Goal: Task Accomplishment & Management: Use online tool/utility

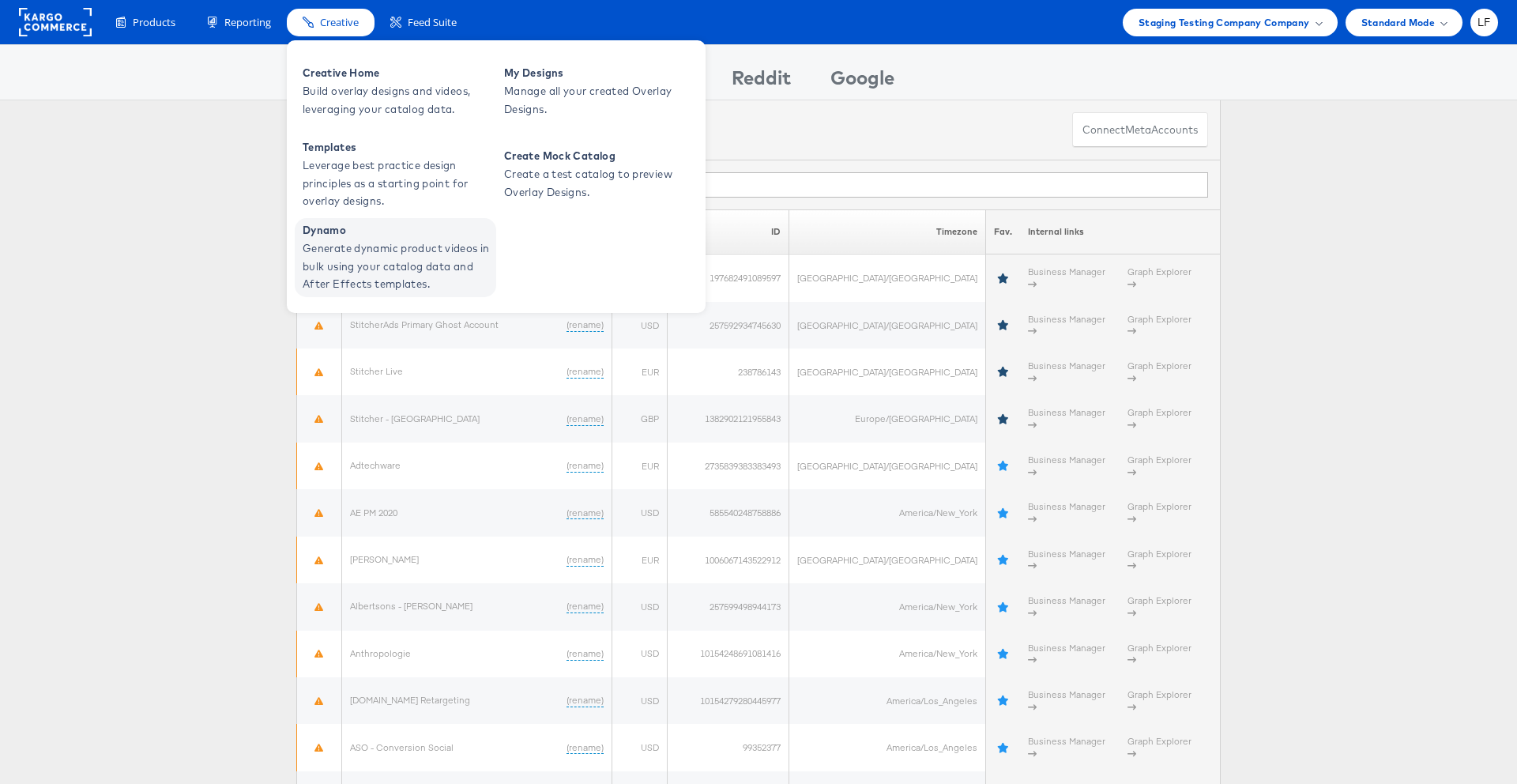
click at [379, 249] on span "Generate dynamic product videos in bulk using your catalog data and After Effec…" at bounding box center [398, 266] width 190 height 54
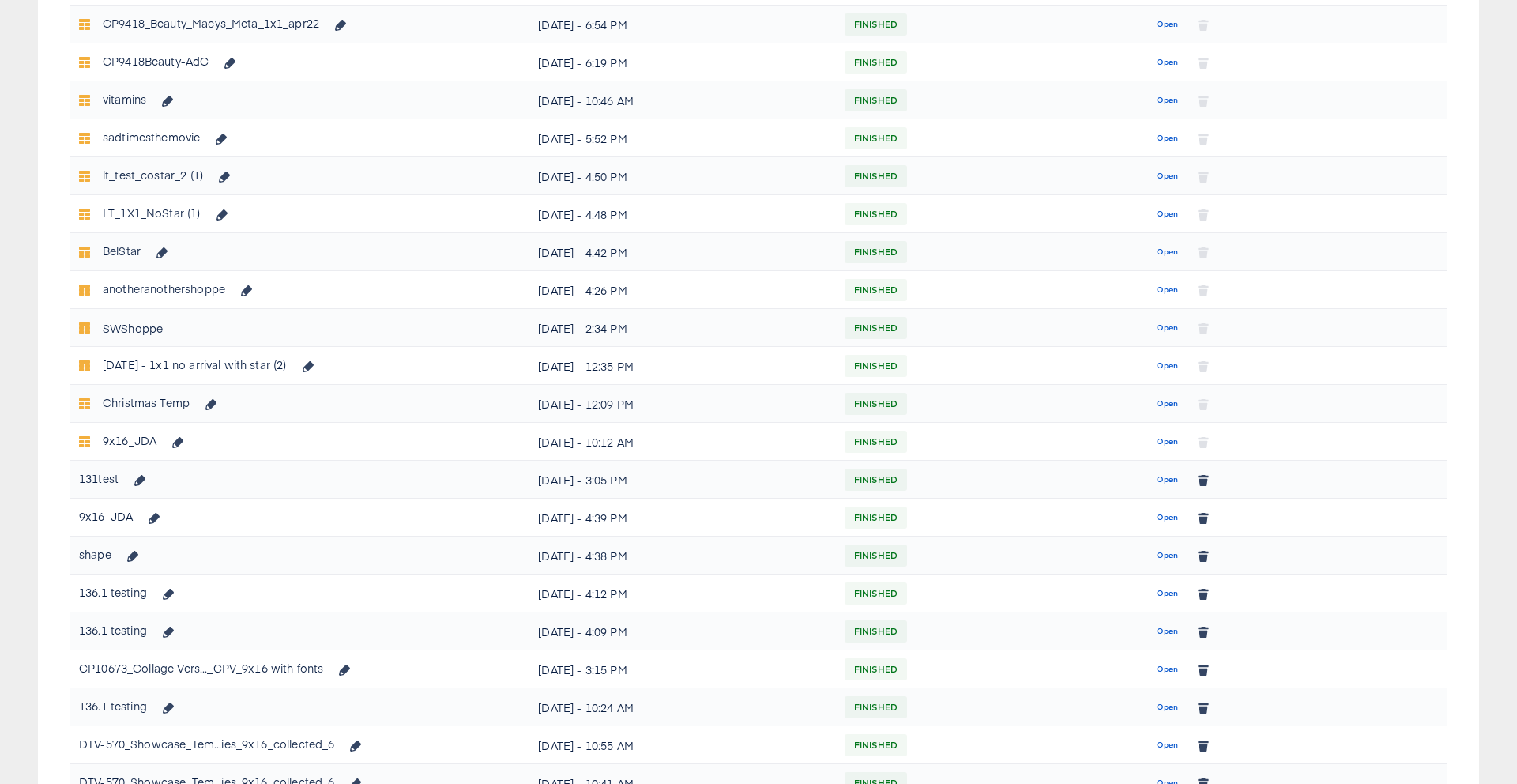
scroll to position [503, 0]
click at [1169, 477] on span "Open" at bounding box center [1167, 479] width 22 height 14
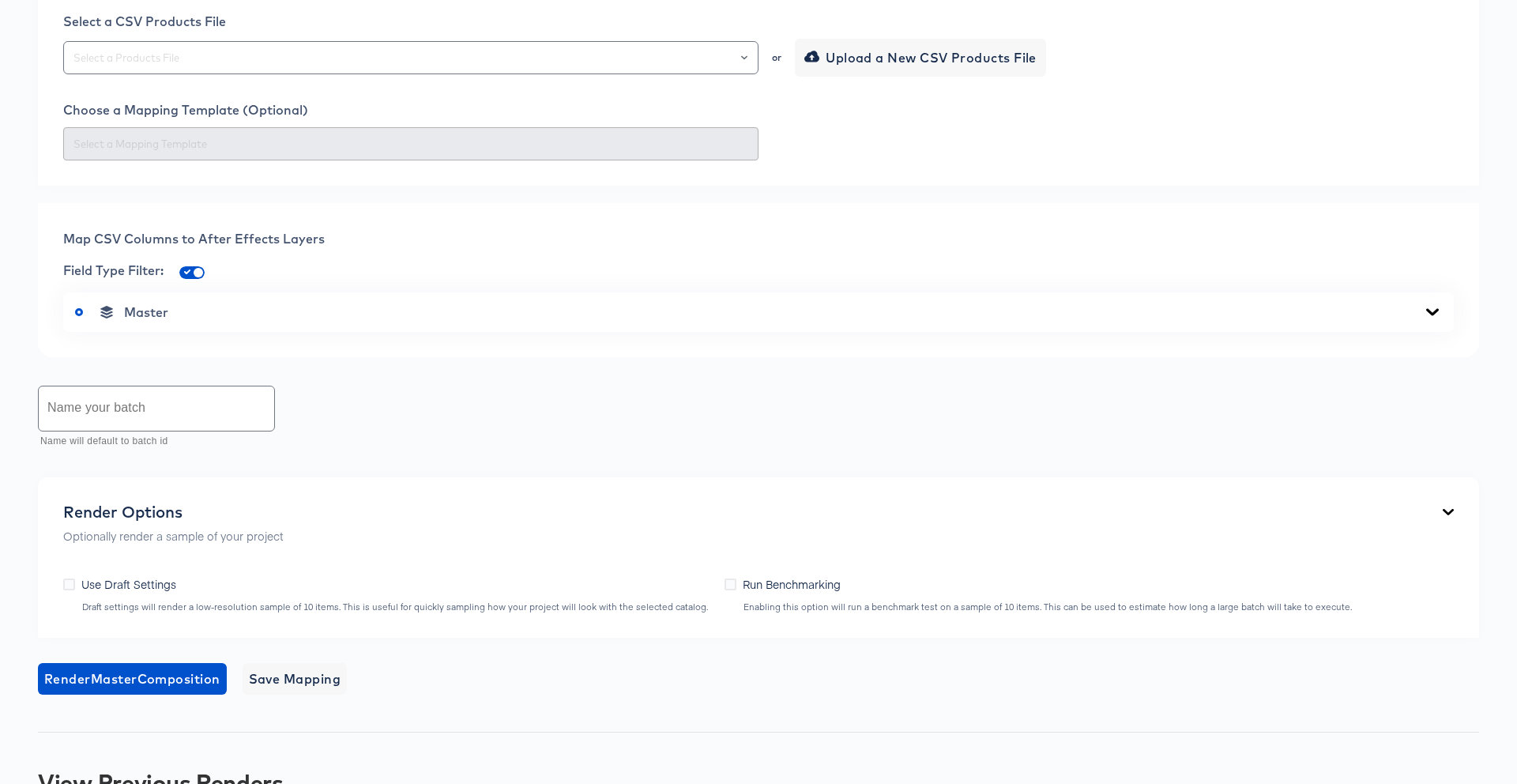
scroll to position [595, 0]
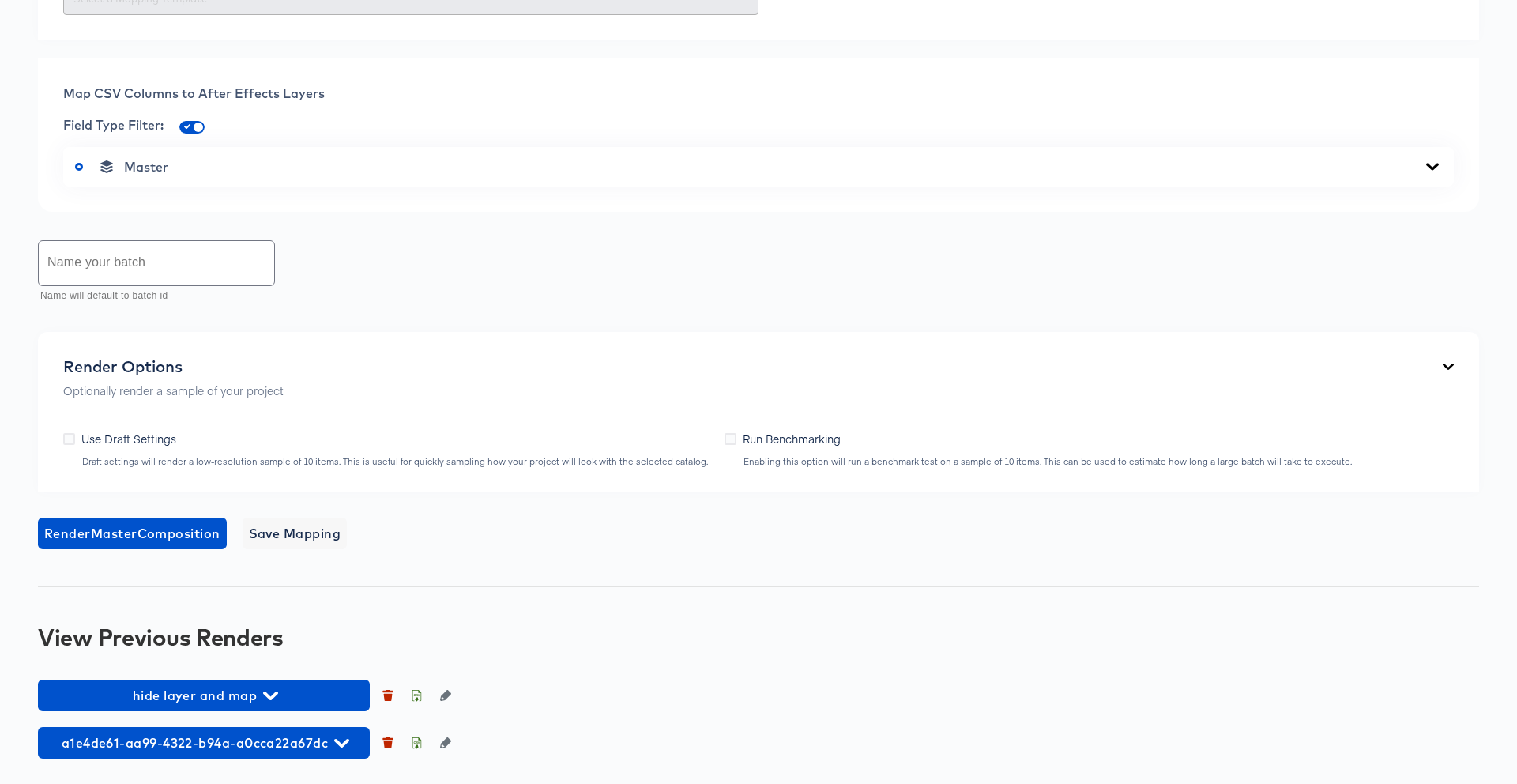
click at [252, 677] on div "Back 131test Square Video 1080 x 1080 px 11 secs Rename https://dynamo-video-pr…" at bounding box center [758, 133] width 1517 height 1299
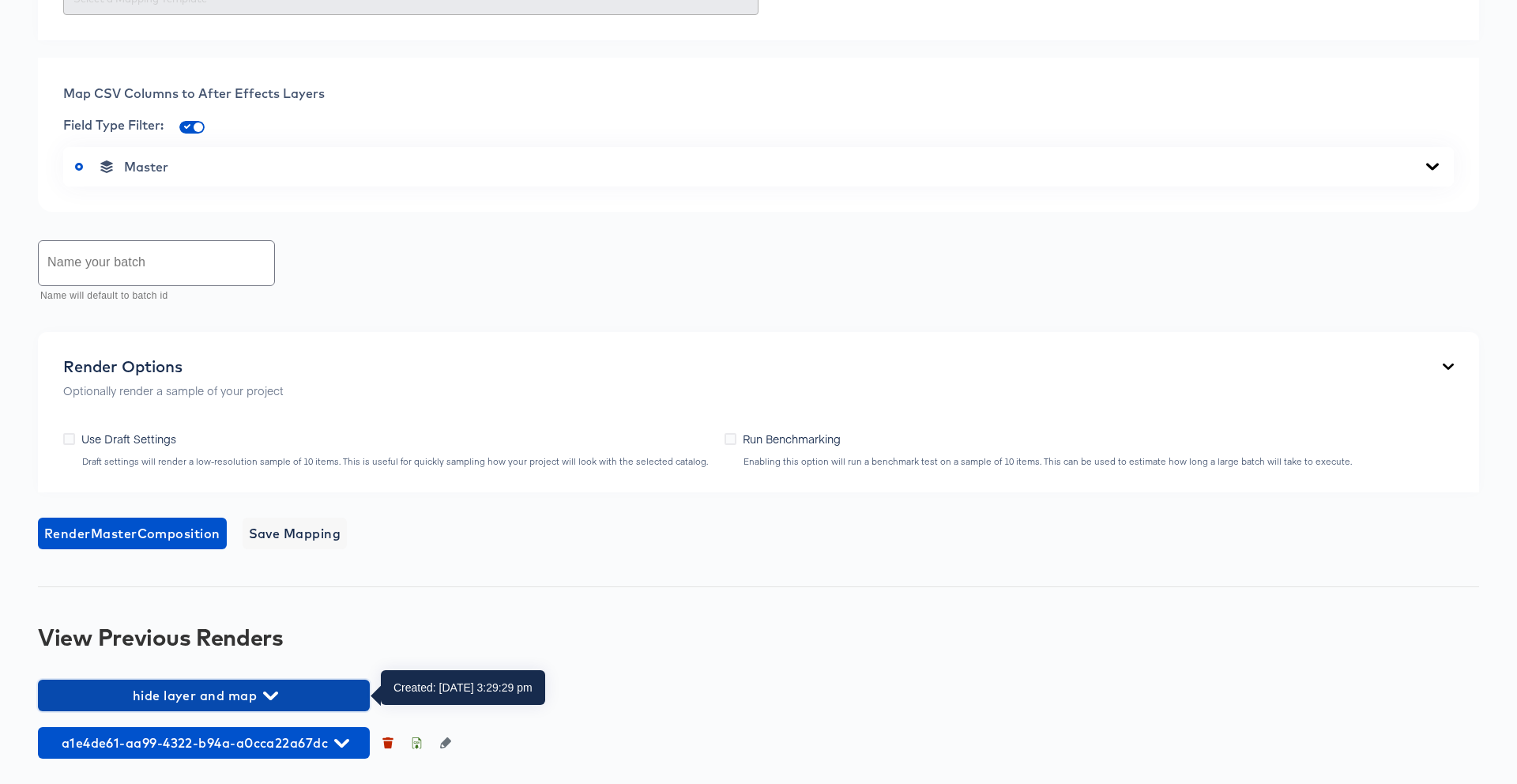
click at [241, 694] on span "hide layer and map" at bounding box center [204, 694] width 316 height 22
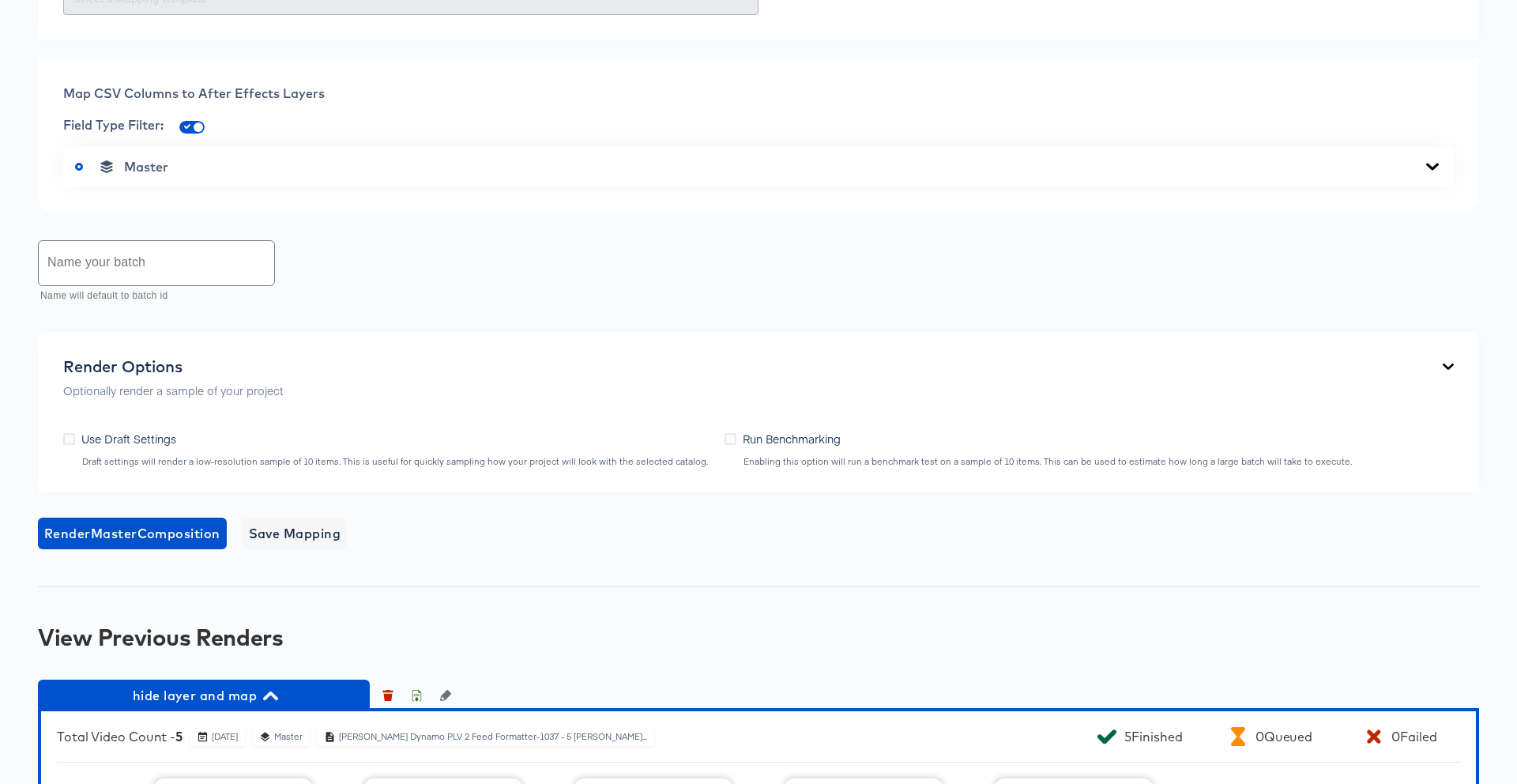
scroll to position [902, 0]
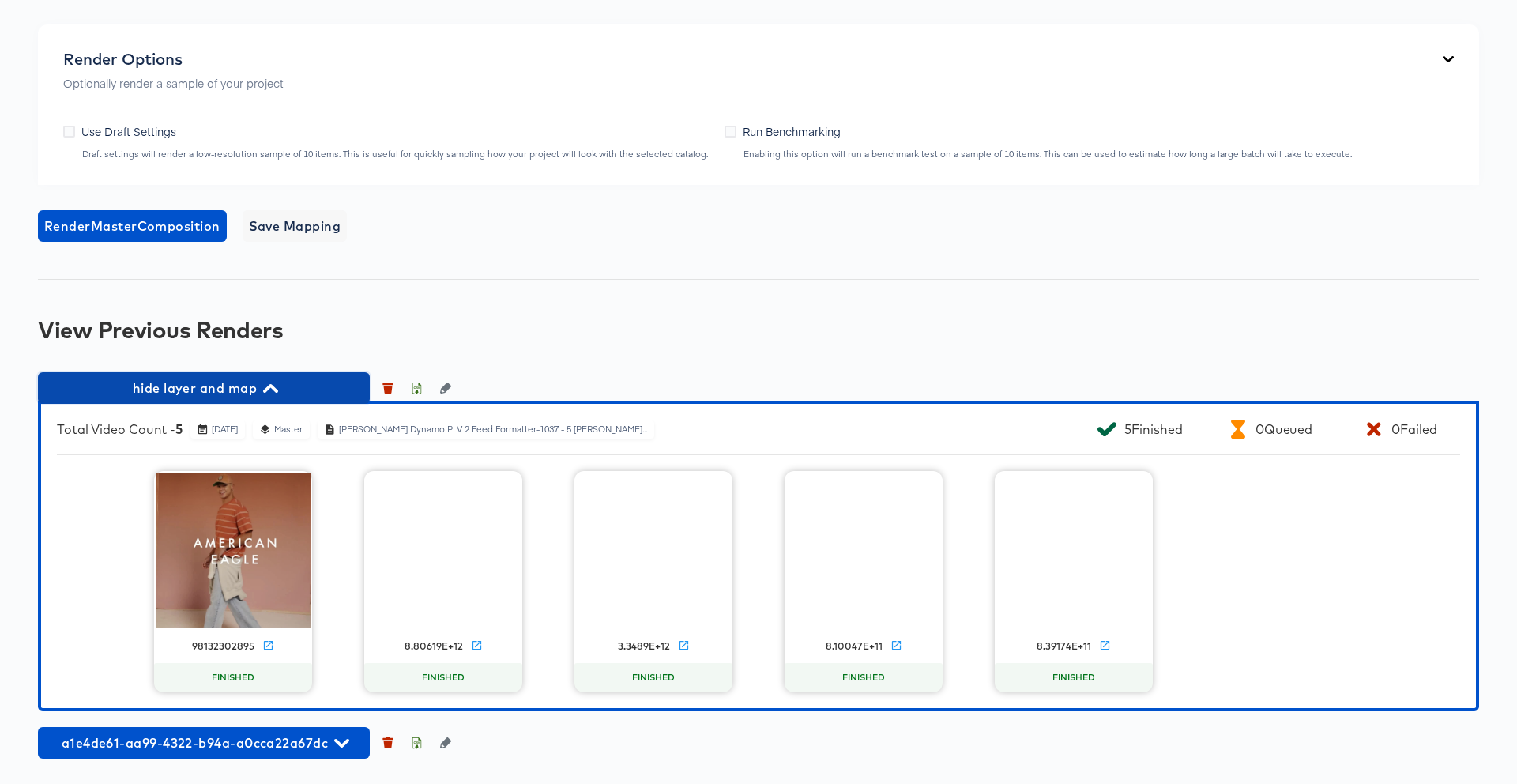
click at [236, 390] on span "hide layer and map" at bounding box center [204, 387] width 316 height 22
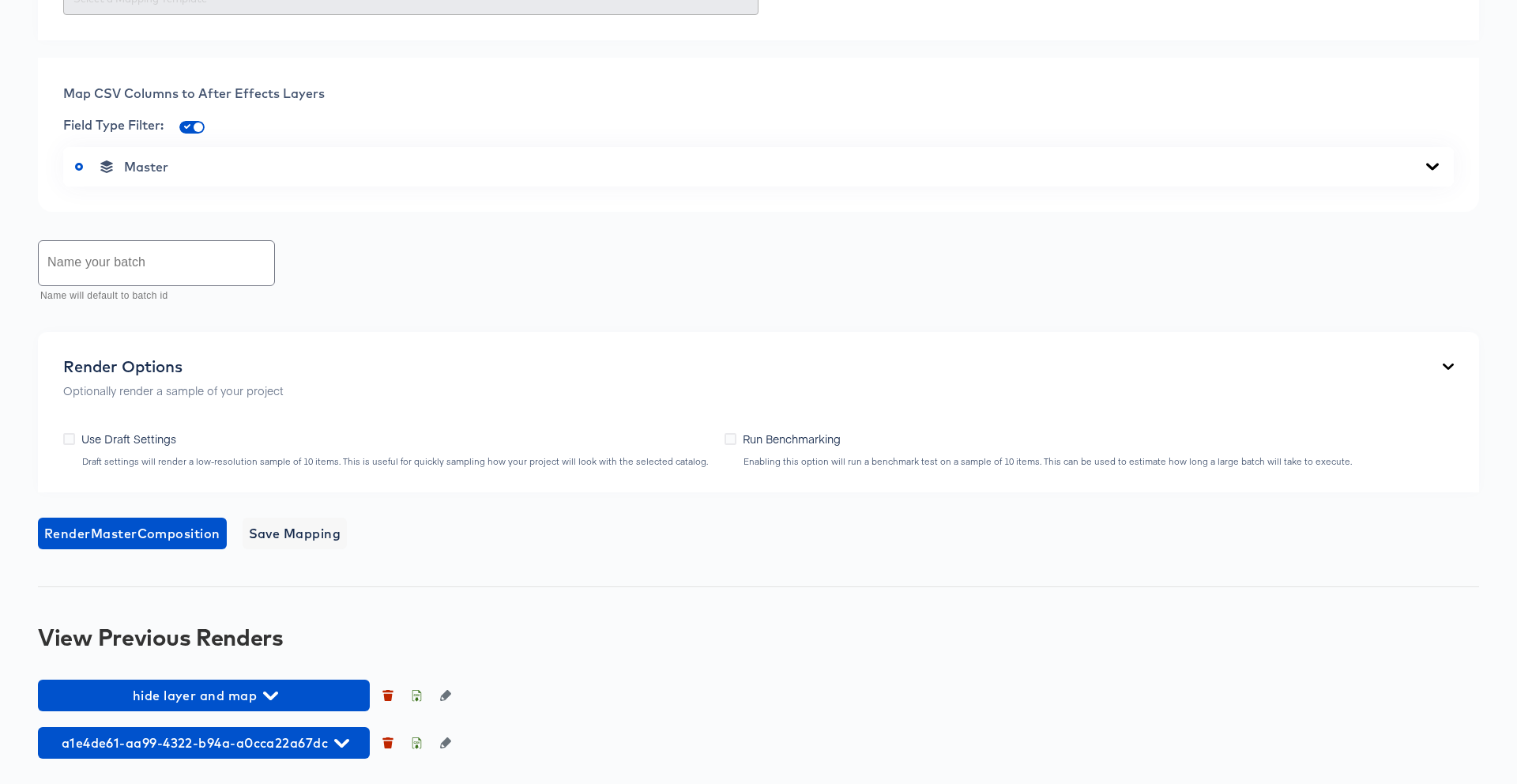
scroll to position [595, 0]
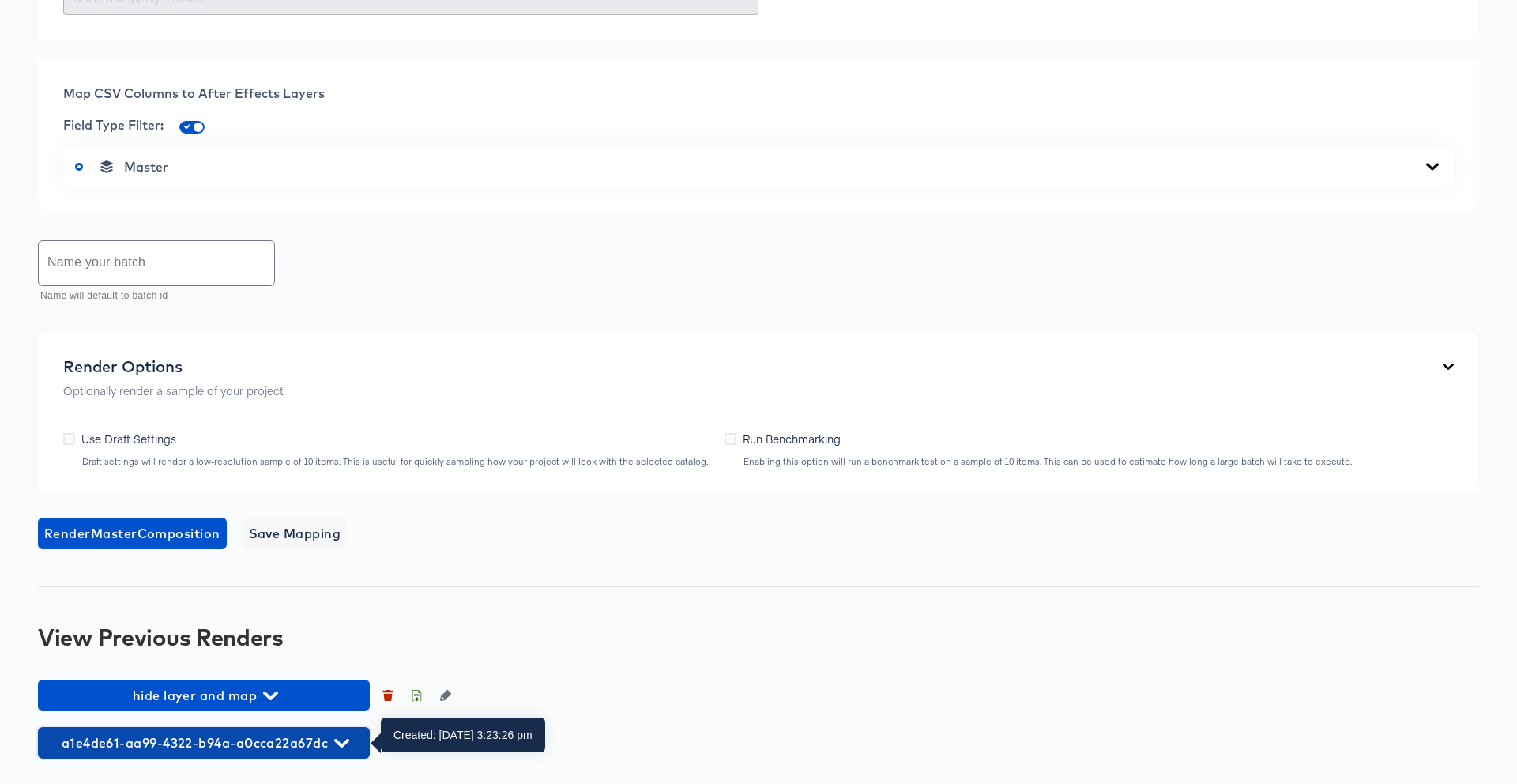
click at [257, 740] on span "a1e4de61-aa99-4322-b94a-a0cca22a67dc" at bounding box center [204, 742] width 316 height 22
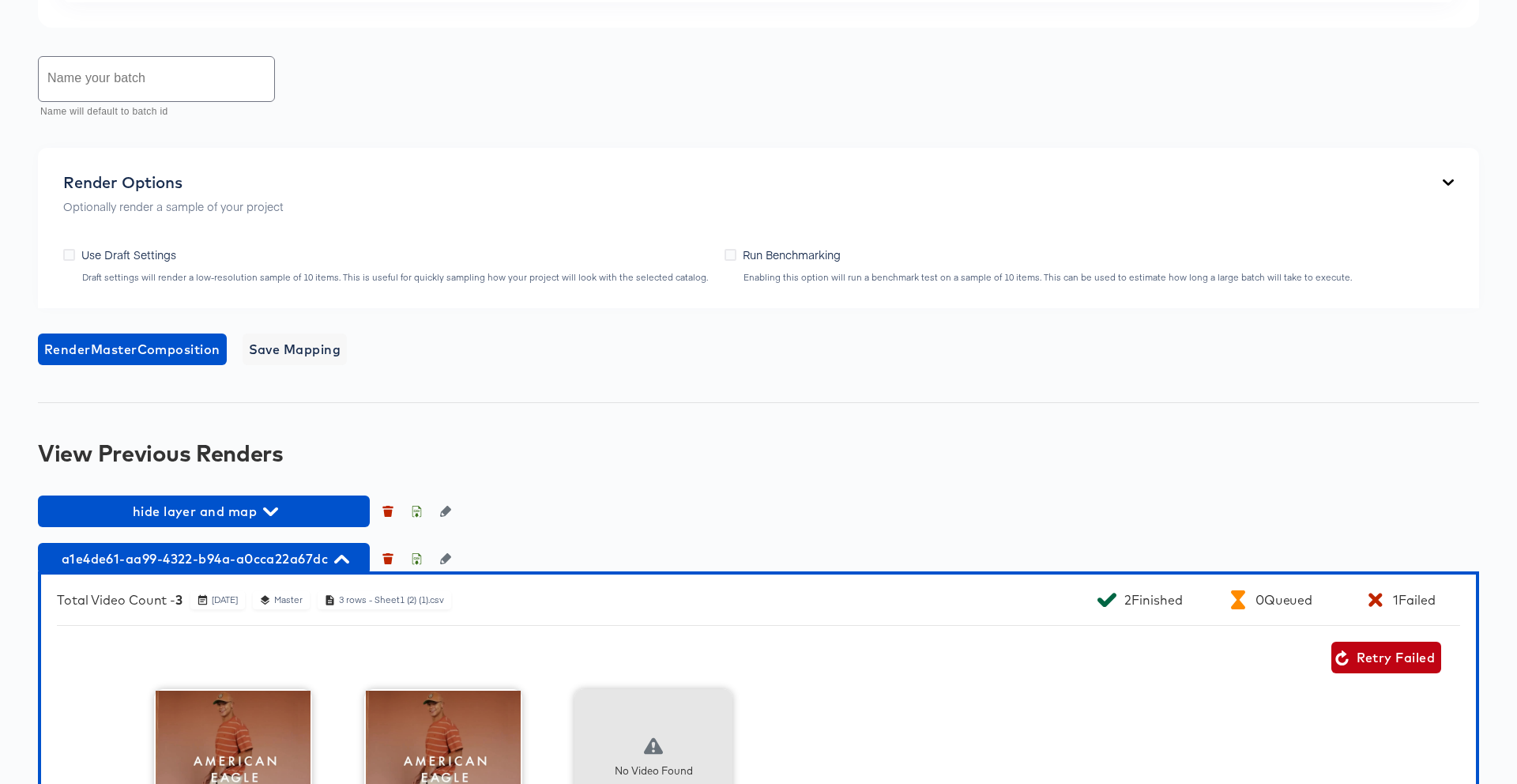
scroll to position [787, 0]
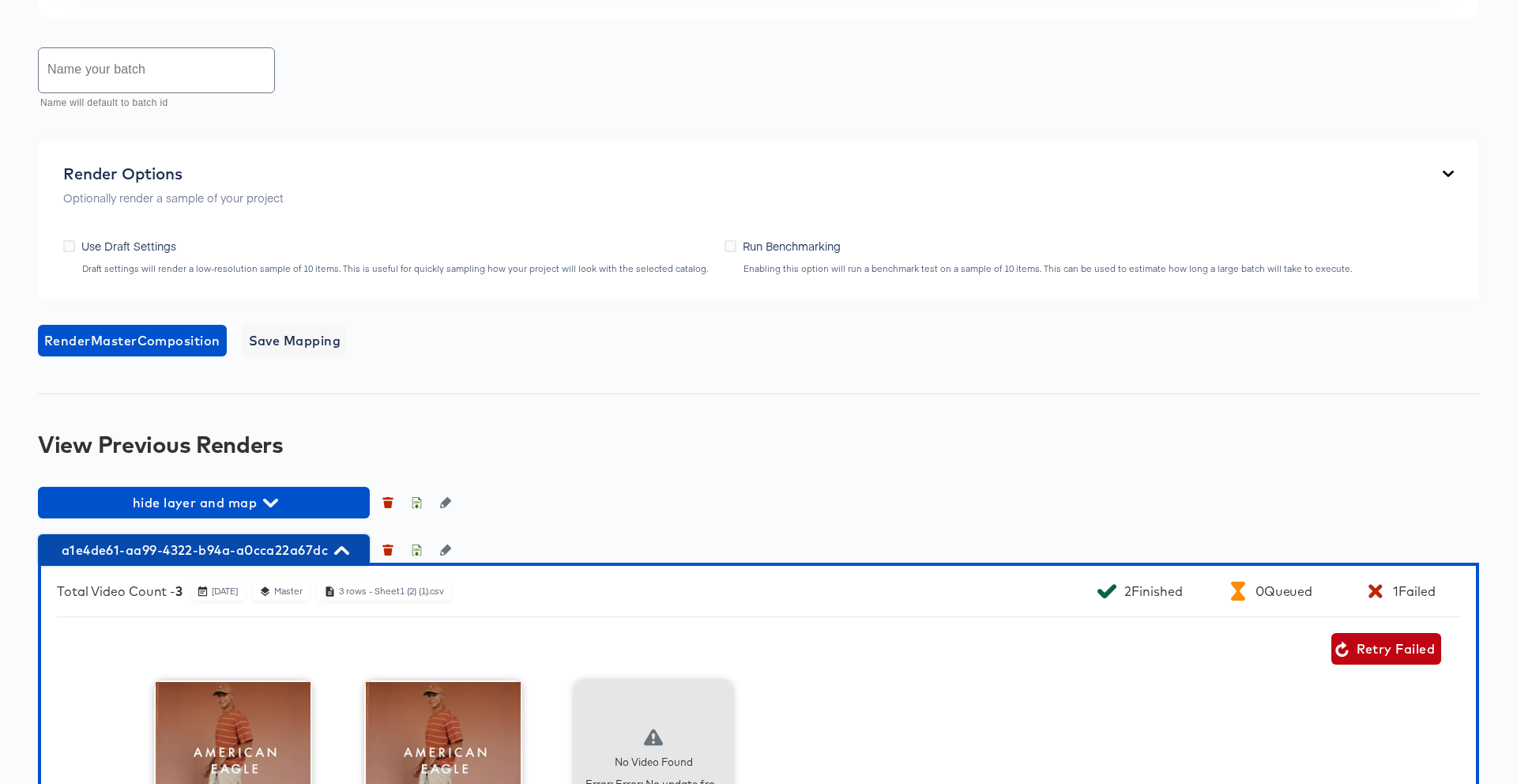
click at [267, 543] on span "a1e4de61-aa99-4322-b94a-a0cca22a67dc" at bounding box center [204, 549] width 316 height 22
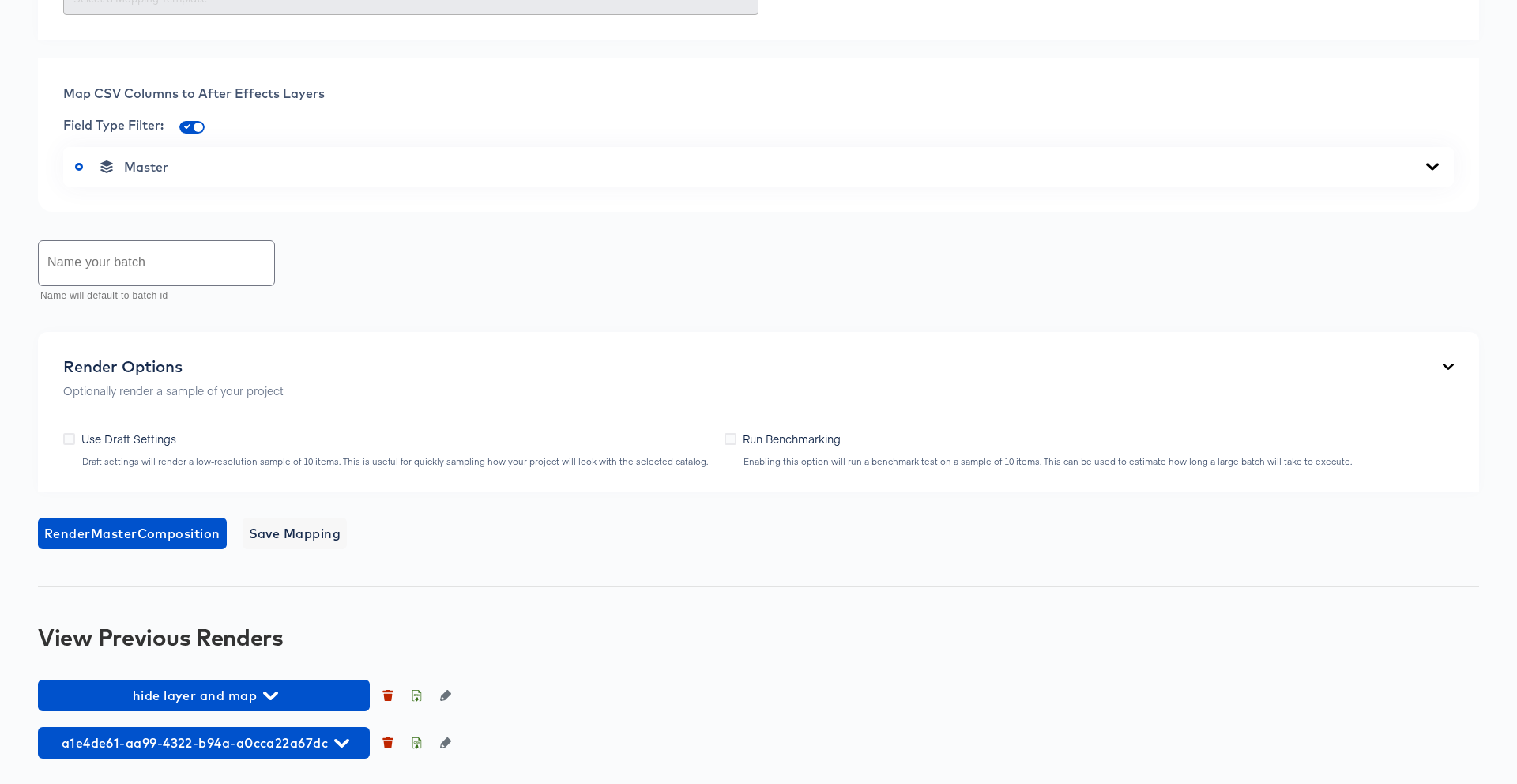
scroll to position [595, 0]
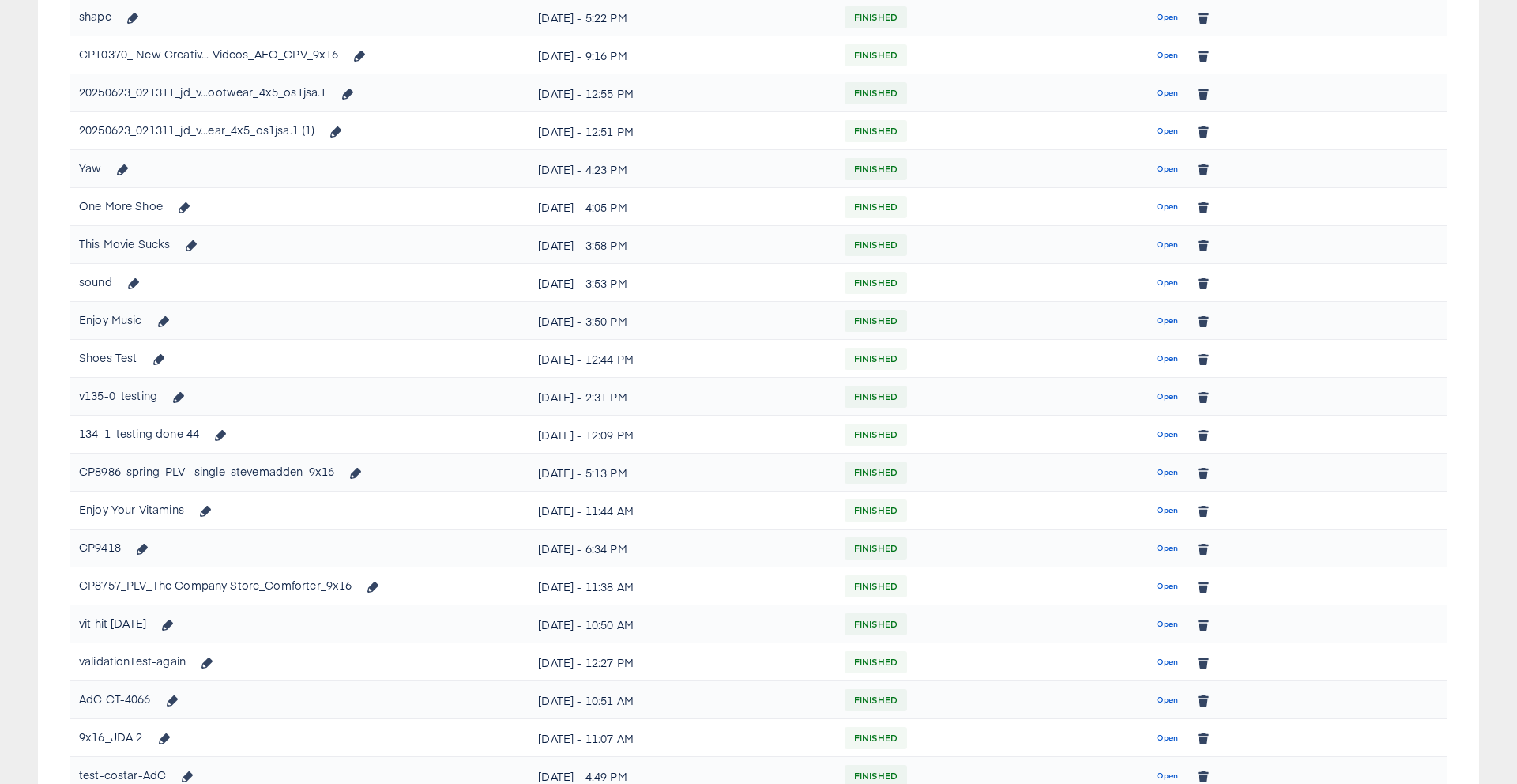
scroll to position [1418, 0]
click at [1160, 246] on span "Open" at bounding box center [1167, 245] width 22 height 14
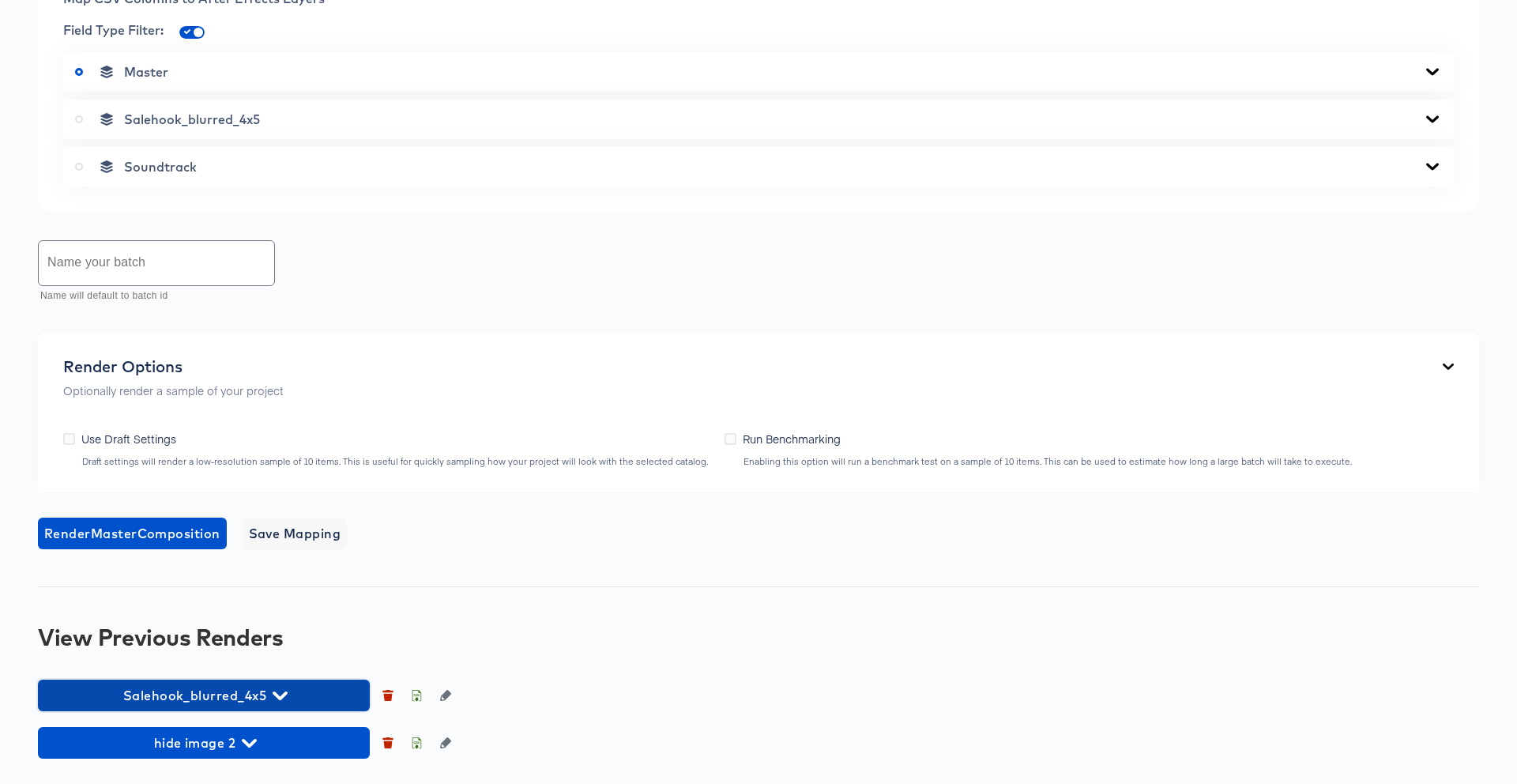
click at [331, 705] on span "Salehook_blurred_4x5" at bounding box center [204, 694] width 316 height 22
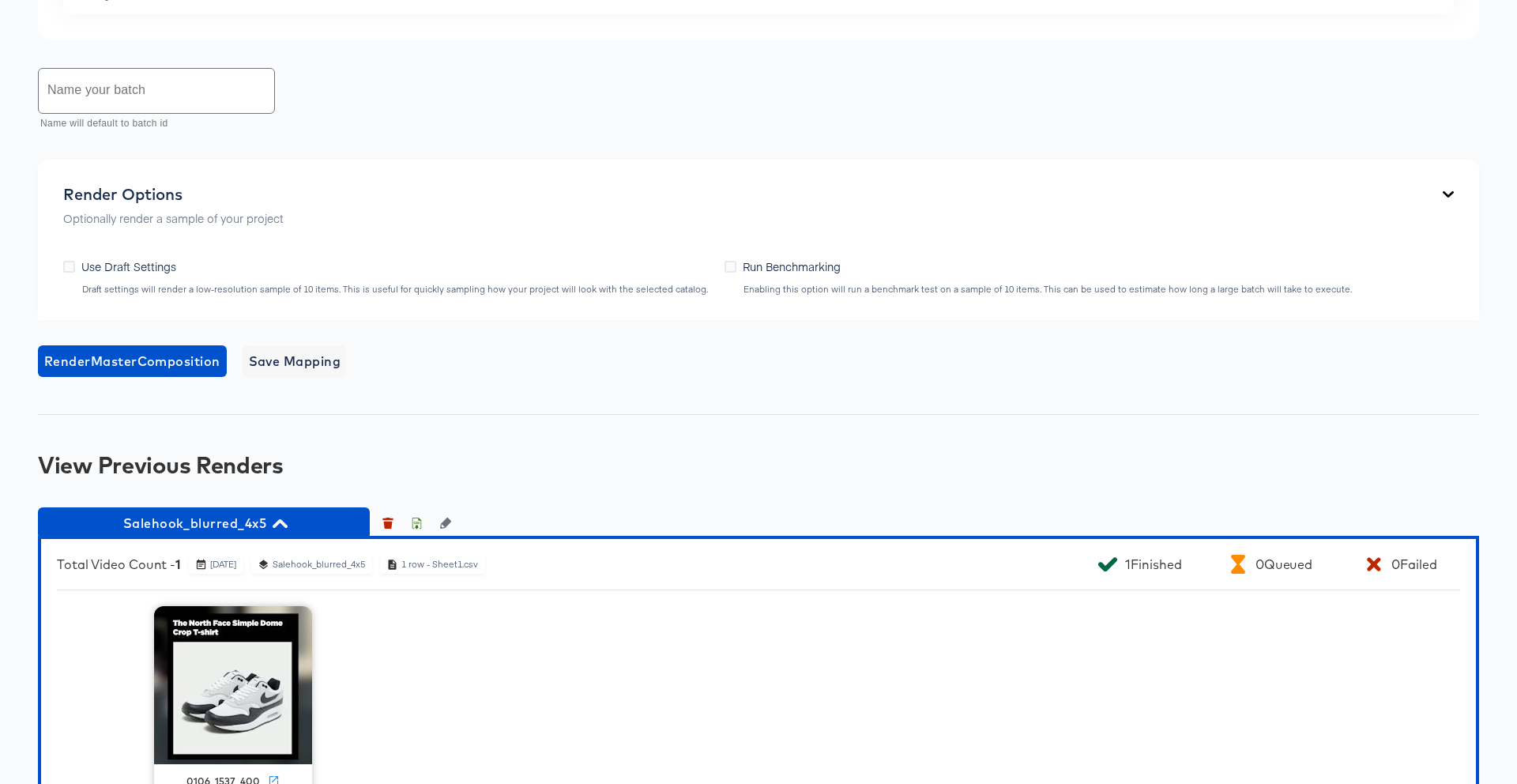
scroll to position [1173, 0]
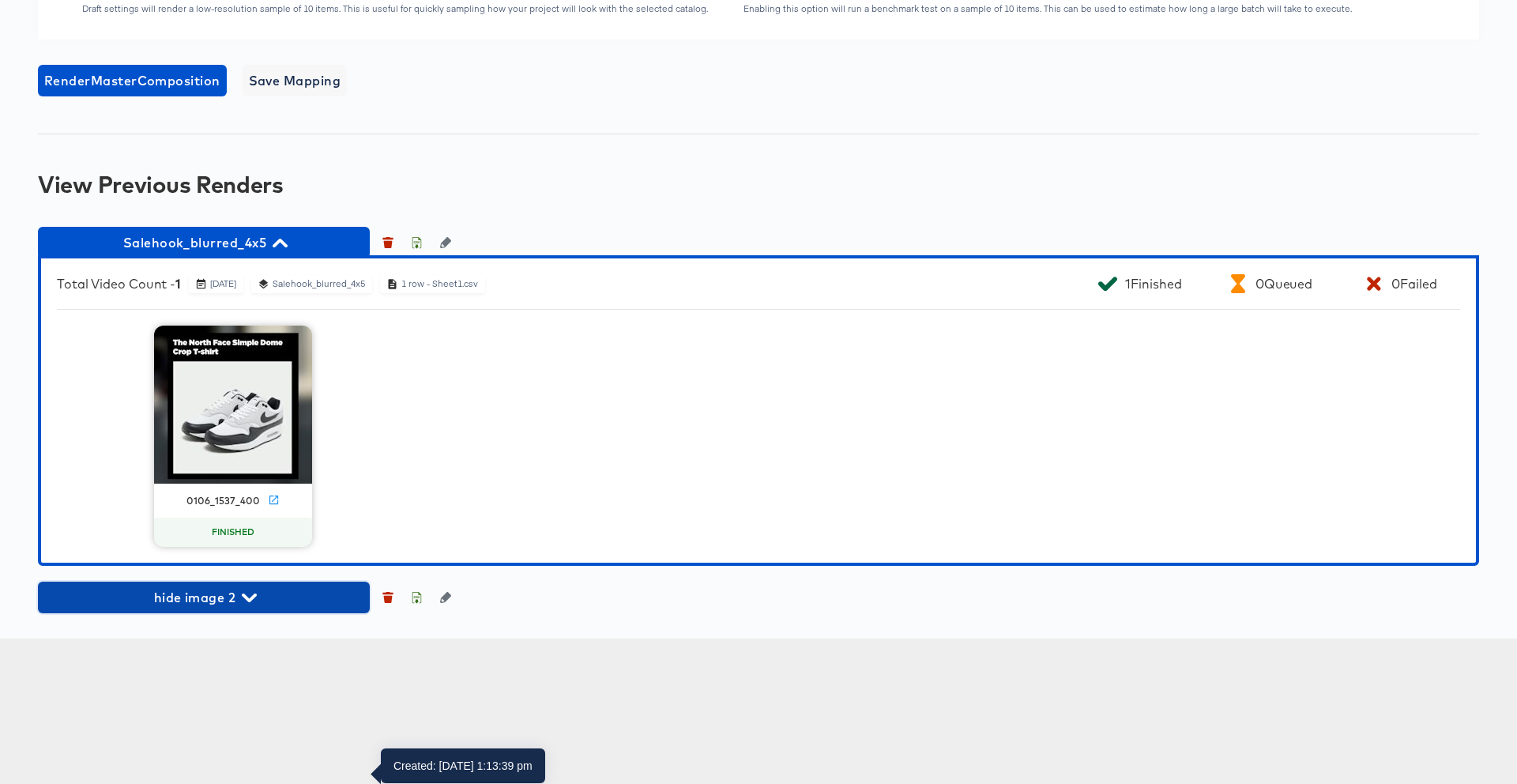
click at [294, 608] on span "hide image 2" at bounding box center [204, 597] width 316 height 22
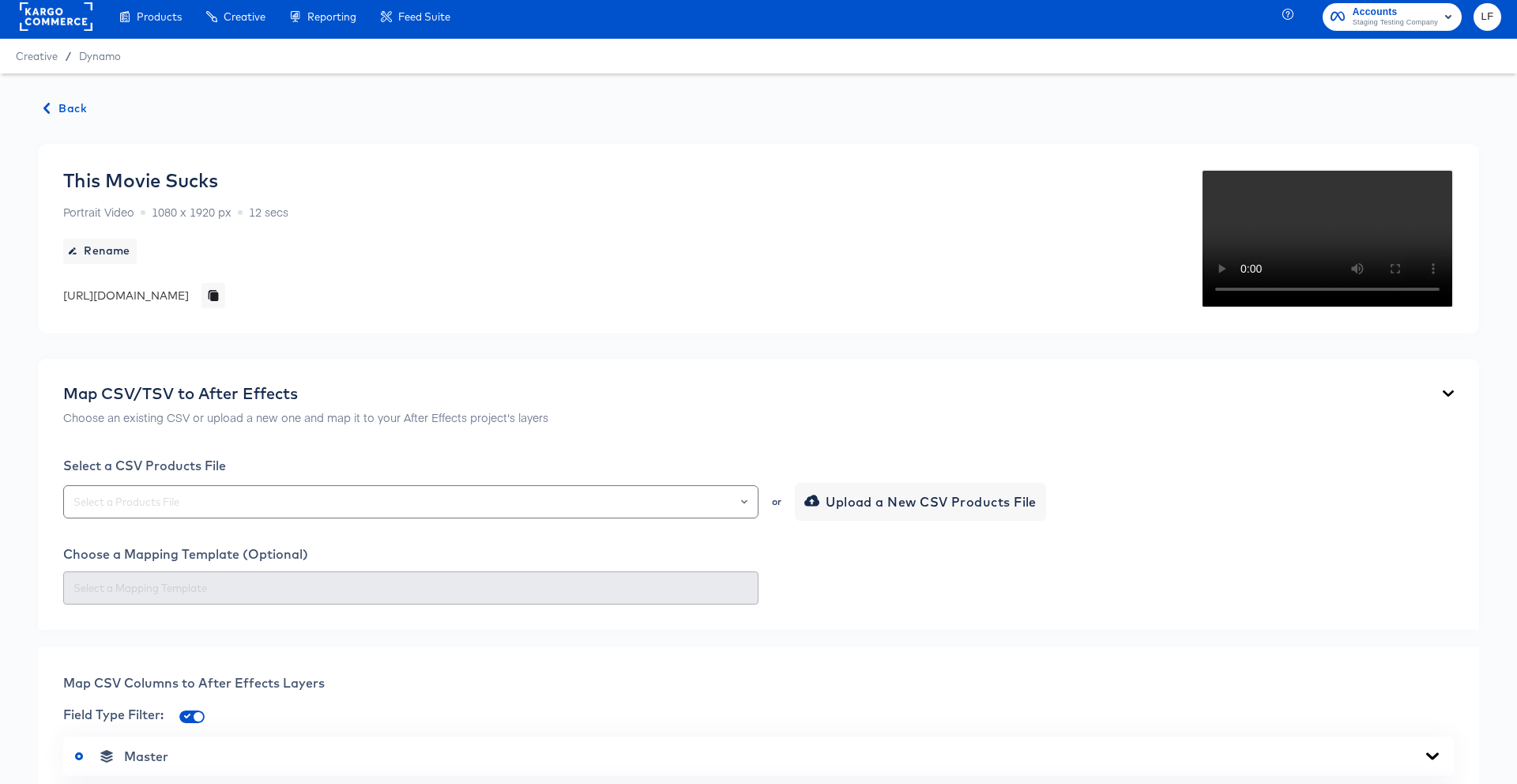
scroll to position [0, 0]
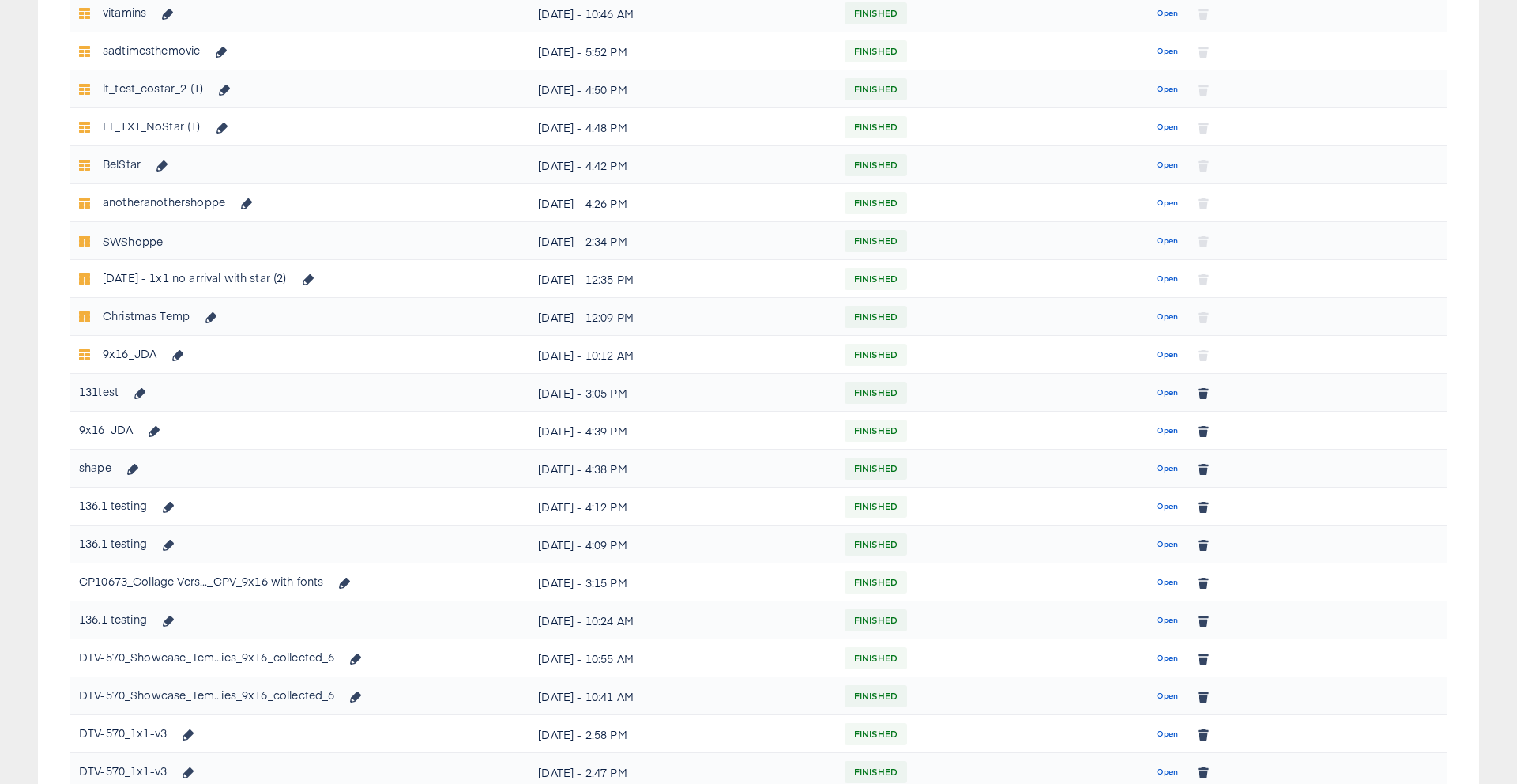
scroll to position [587, 0]
click at [1165, 439] on span "Open" at bounding box center [1167, 432] width 22 height 14
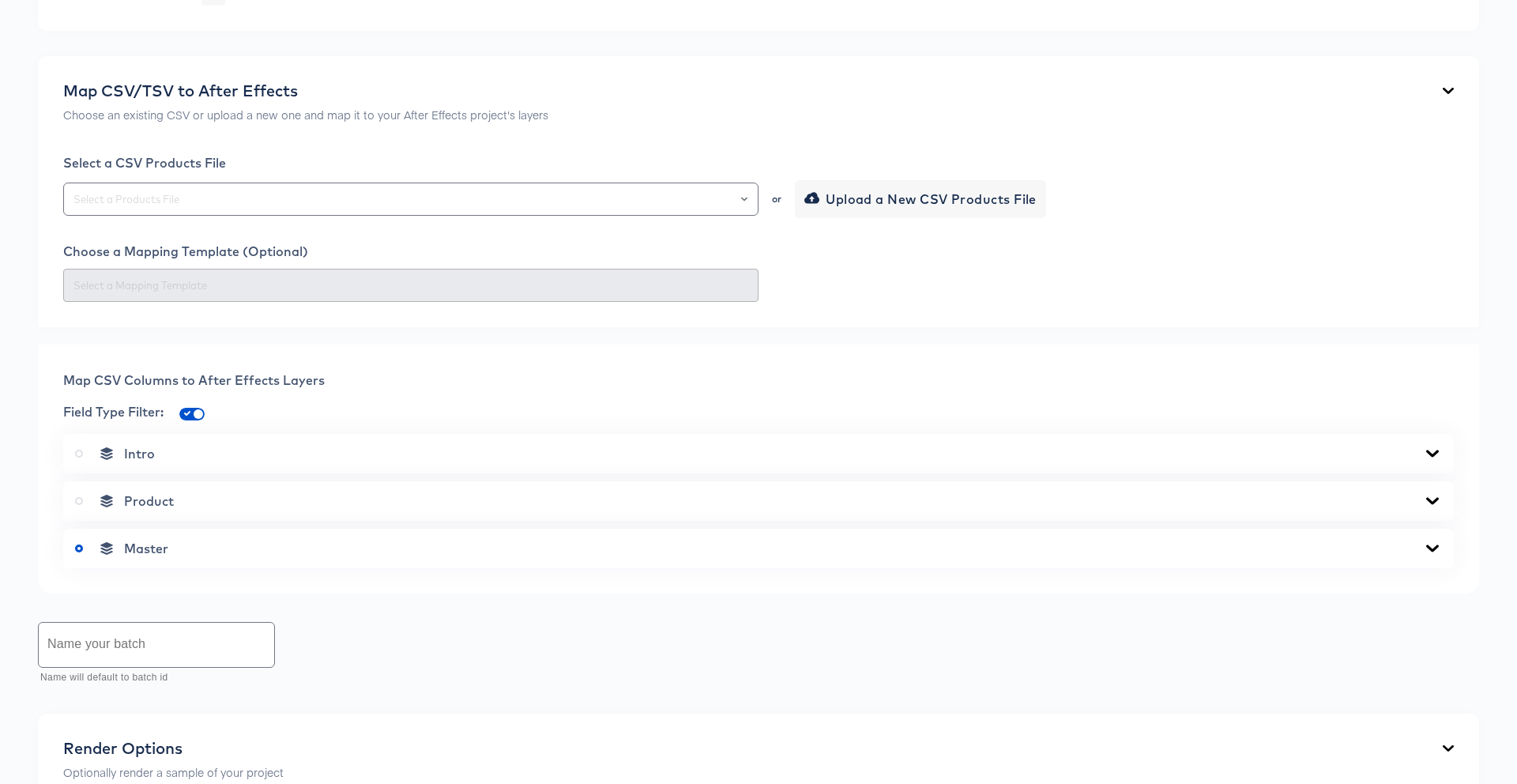
scroll to position [1163, 0]
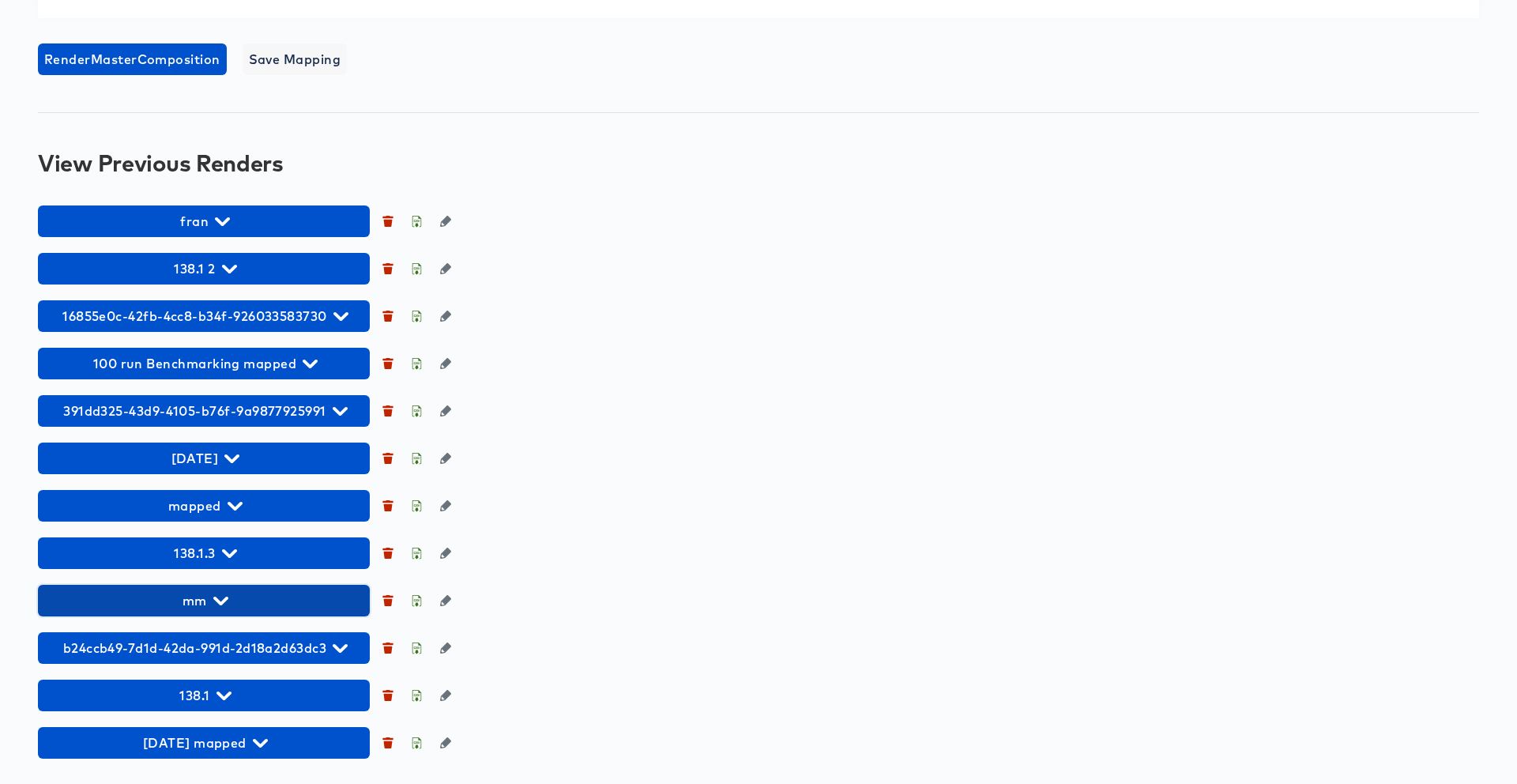
click at [218, 596] on icon "button" at bounding box center [220, 600] width 15 height 15
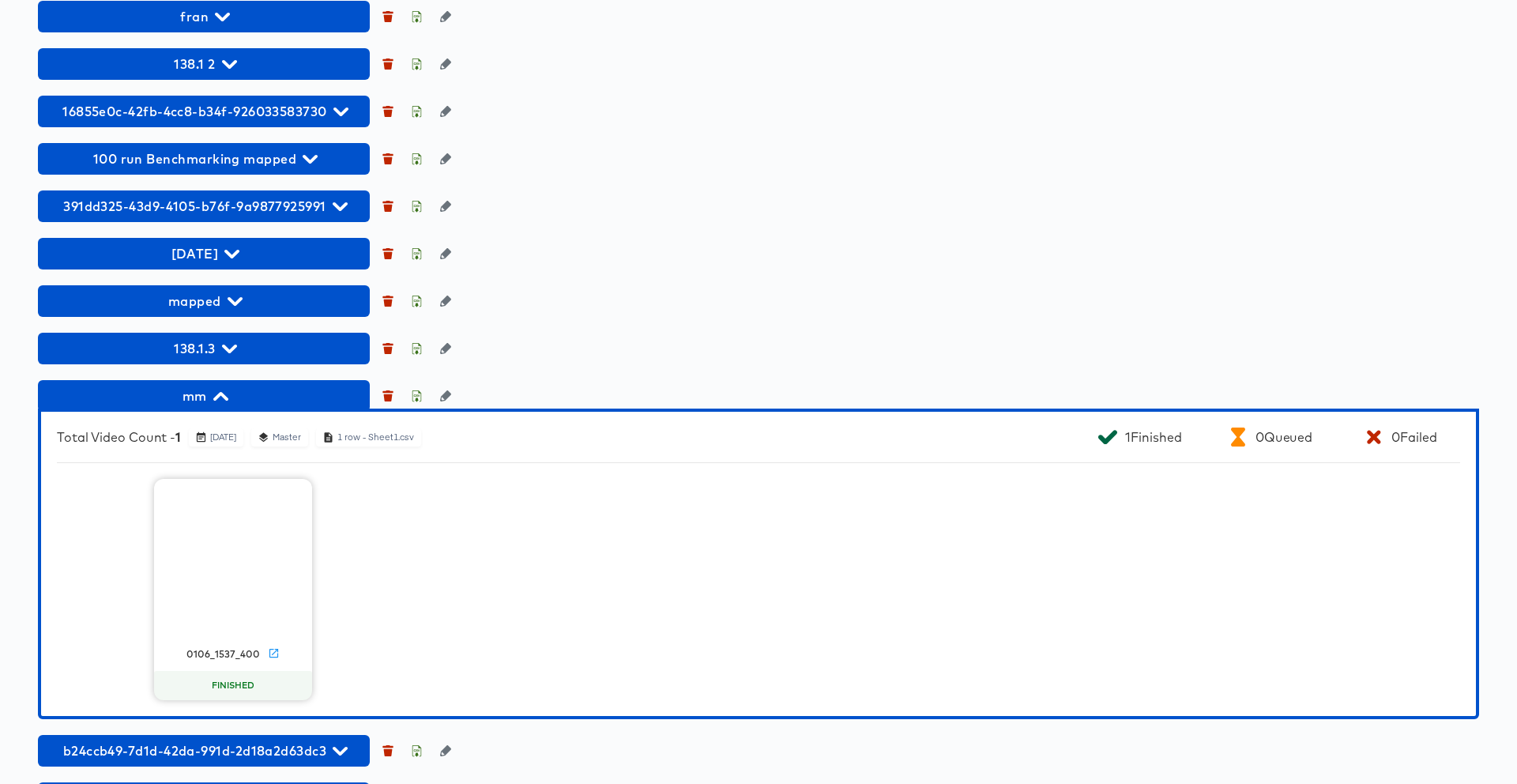
scroll to position [1372, 0]
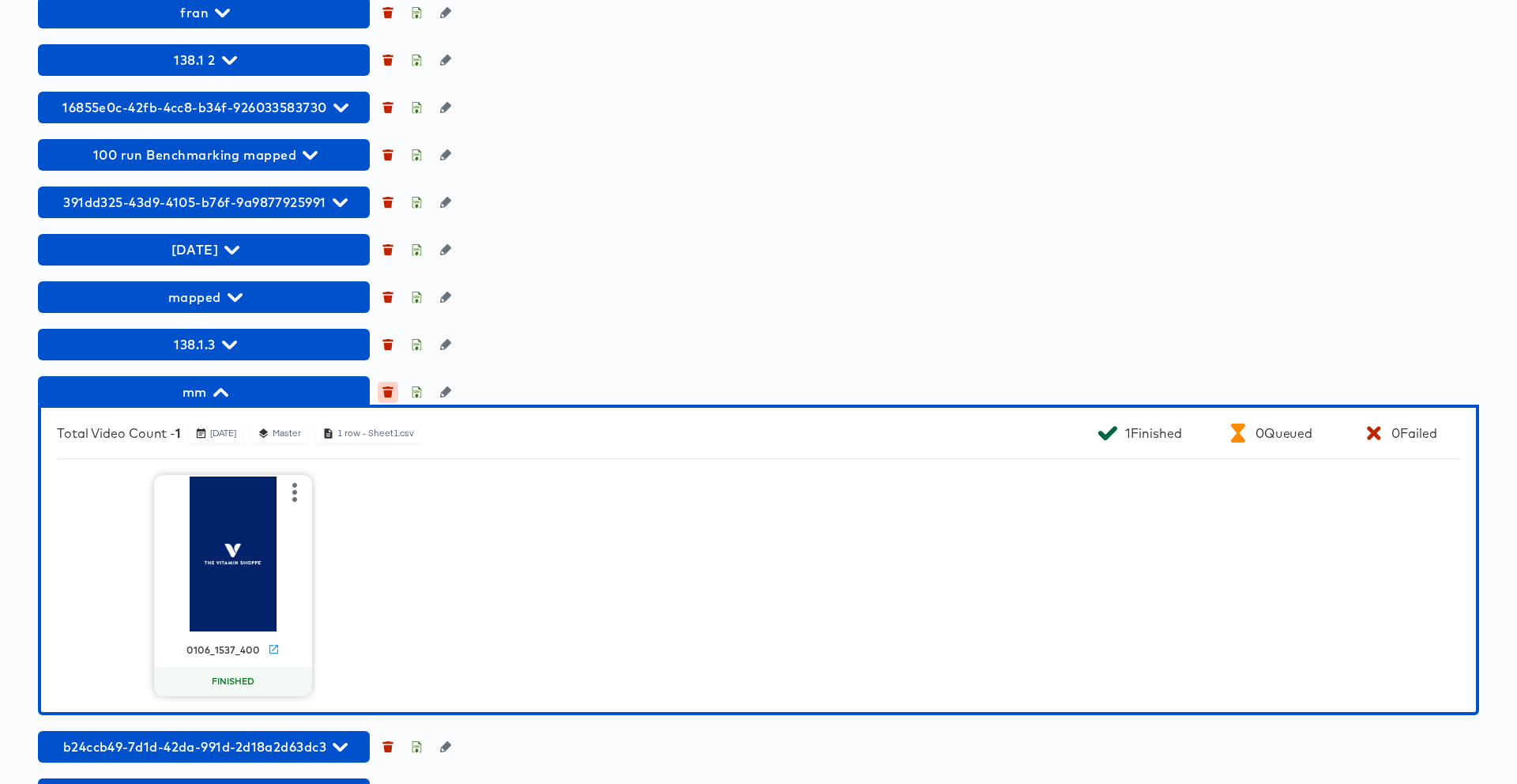
click at [387, 390] on icon "button" at bounding box center [387, 392] width 11 height 11
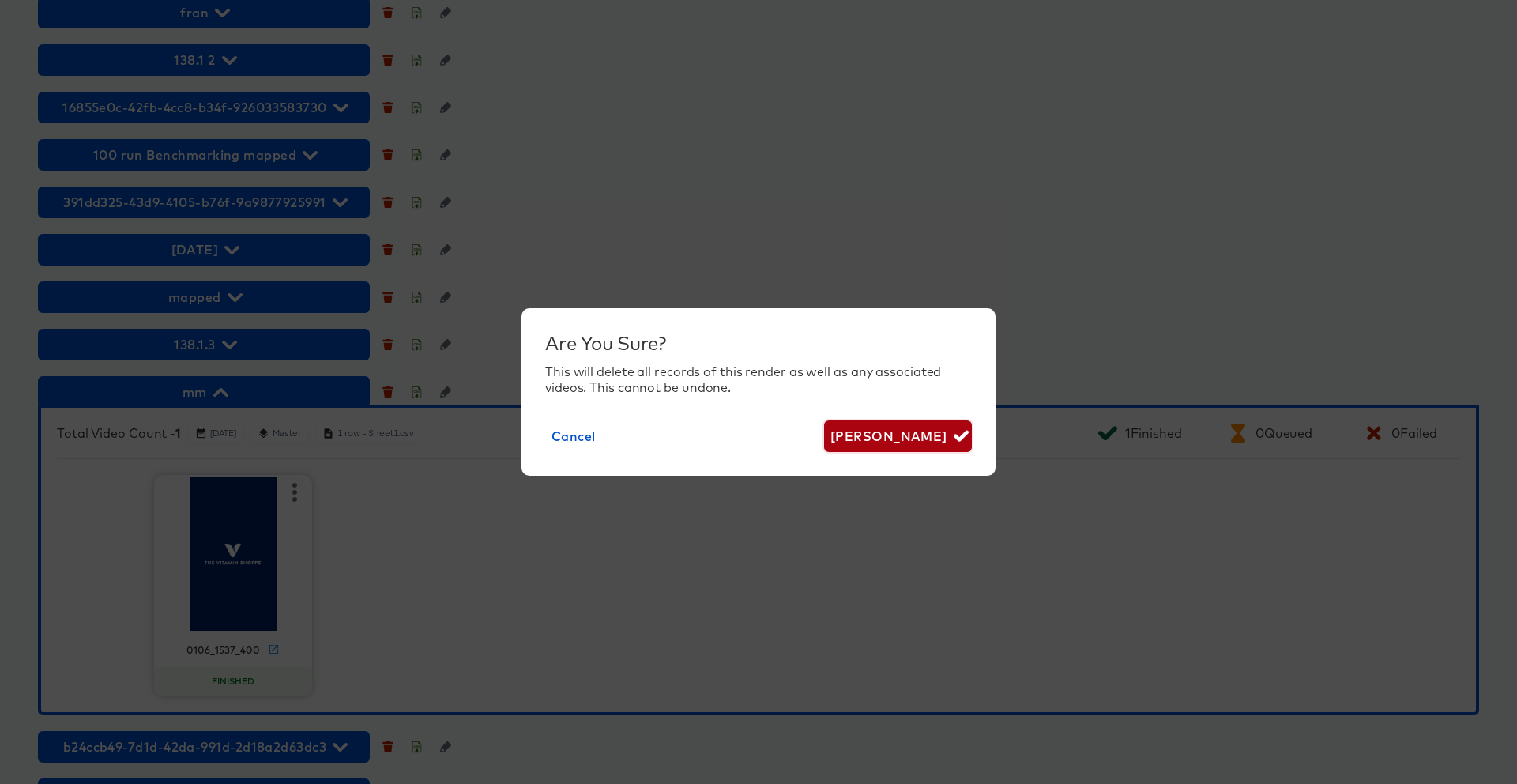
click at [955, 442] on icon "button" at bounding box center [961, 435] width 15 height 15
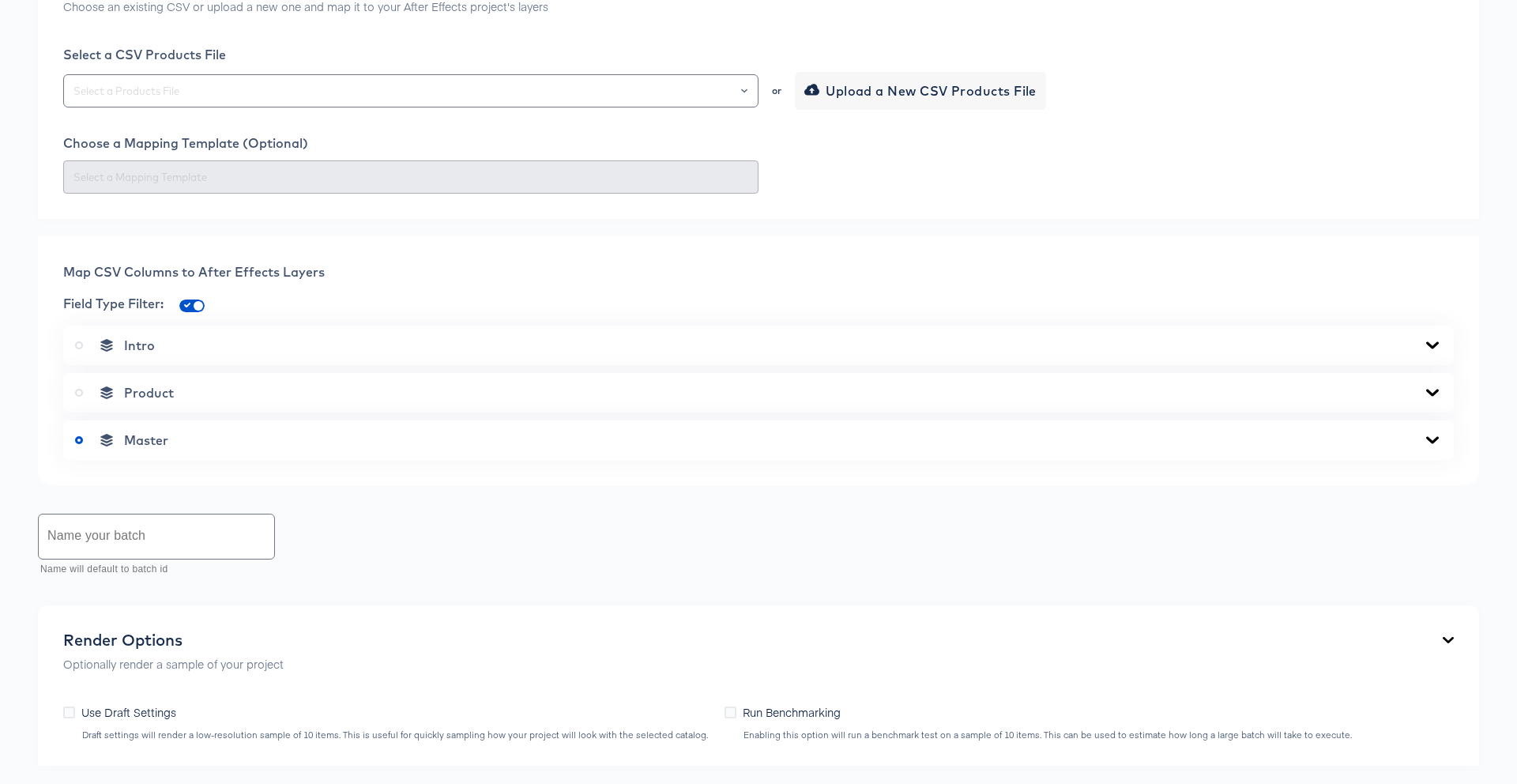
scroll to position [354, 0]
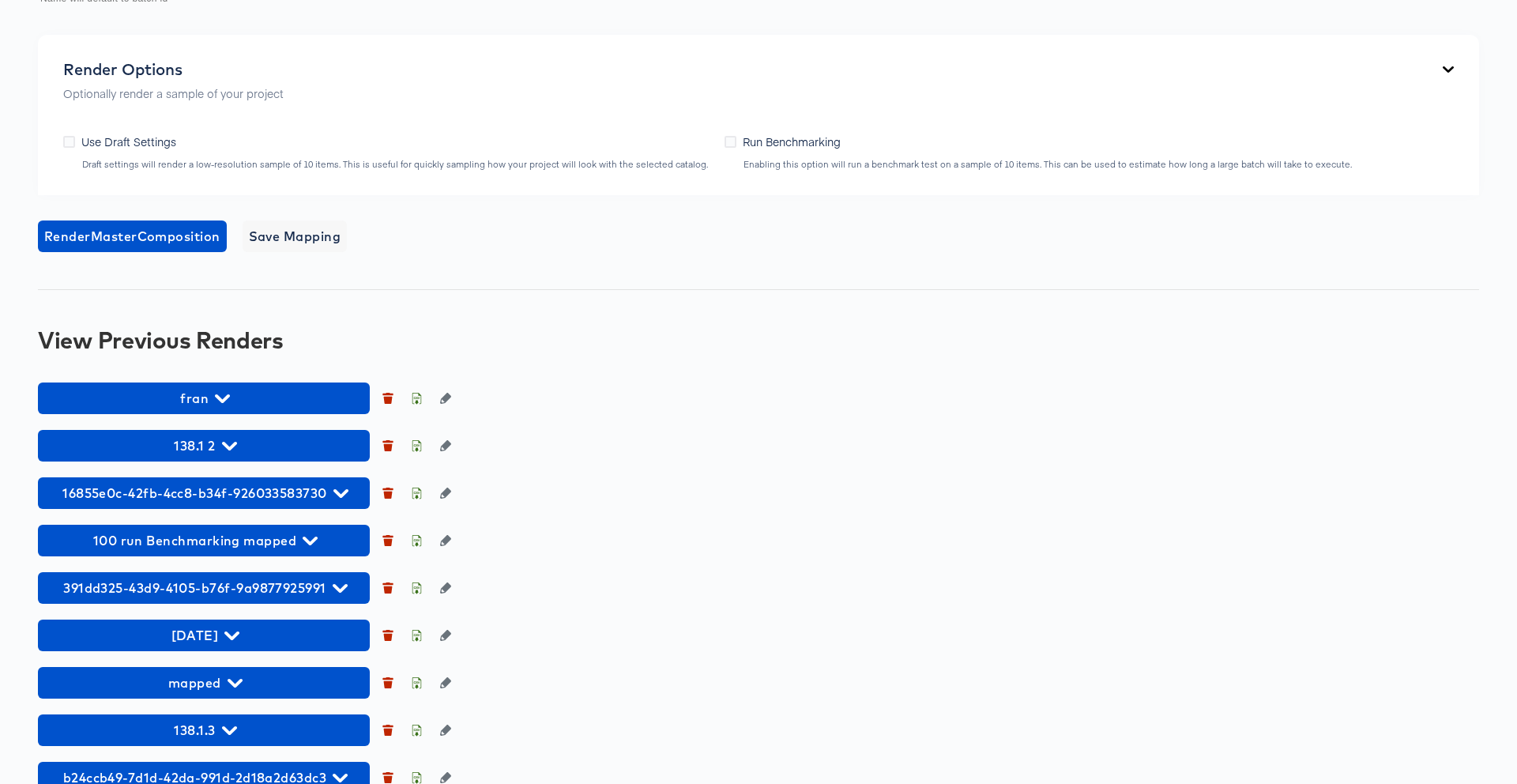
scroll to position [1111, 0]
